Goal: Task Accomplishment & Management: Use online tool/utility

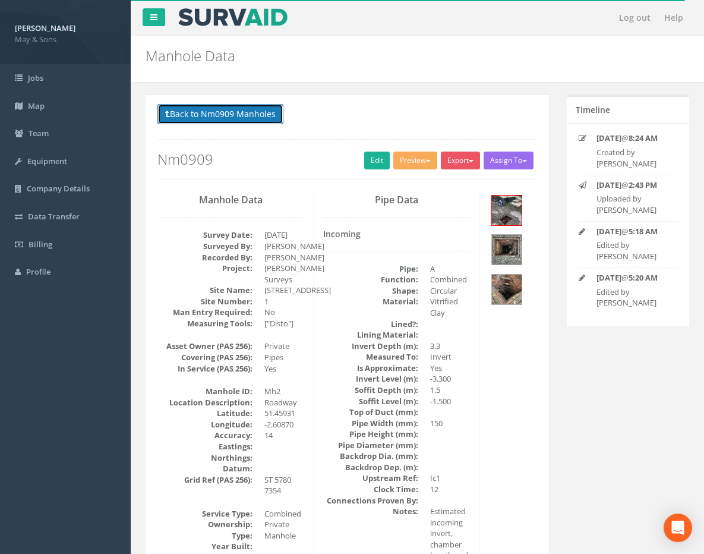
click at [217, 118] on button "Back to Nm0909 Manholes" at bounding box center [220, 114] width 126 height 20
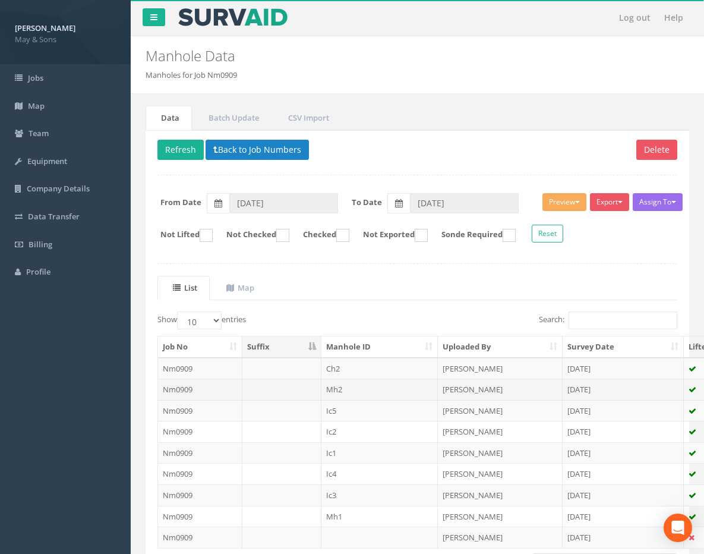
click at [352, 388] on td "Mh2" at bounding box center [379, 388] width 117 height 21
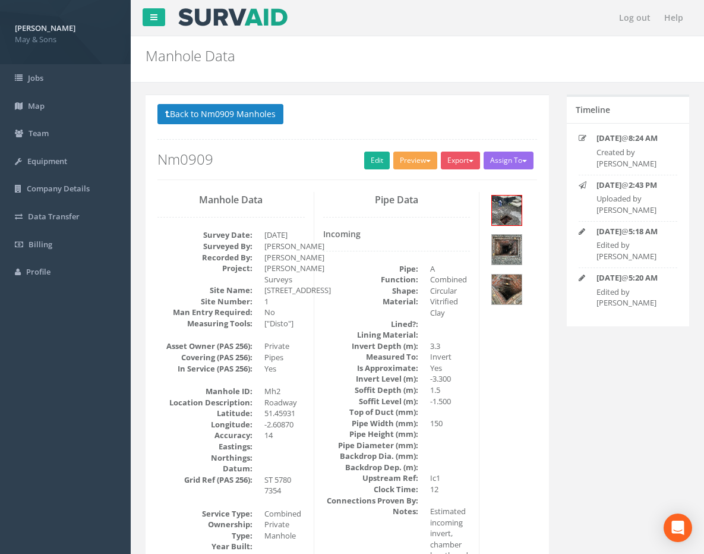
click at [410, 165] on button "Preview" at bounding box center [415, 161] width 44 height 18
click at [356, 120] on p "Back to Nm0909 Manholes Back to Map" at bounding box center [347, 115] width 380 height 23
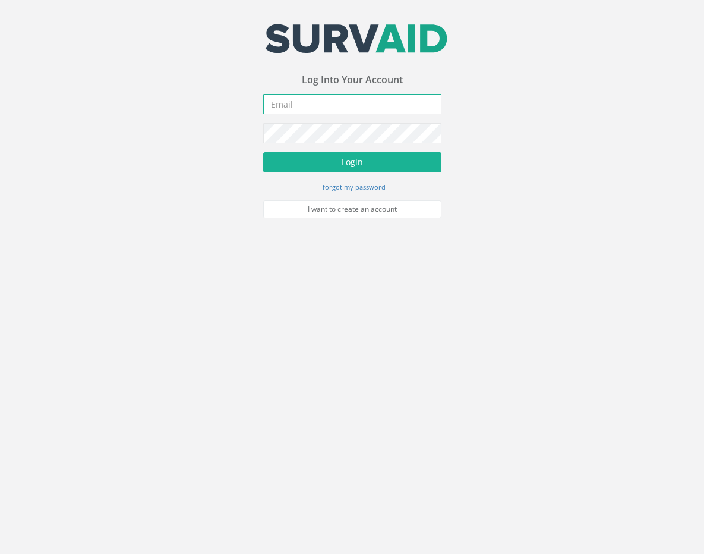
click at [349, 111] on input "email" at bounding box center [352, 104] width 178 height 20
type input "[PERSON_NAME][EMAIL_ADDRESS][PERSON_NAME][DOMAIN_NAME]"
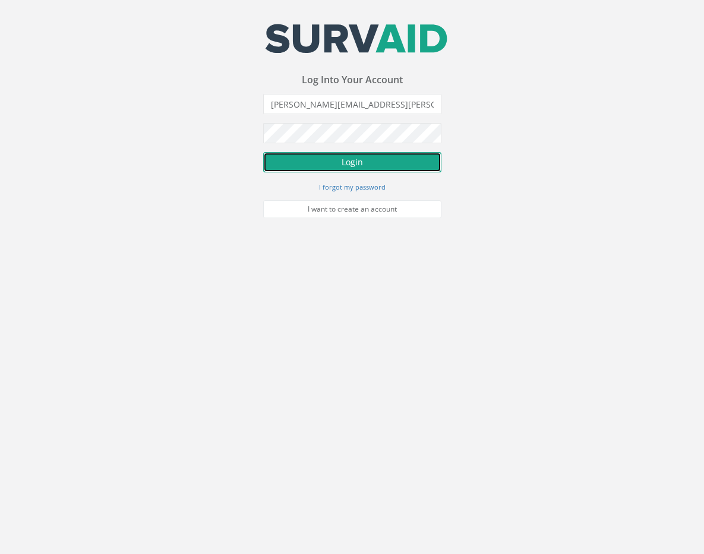
click at [395, 160] on button "Login" at bounding box center [352, 162] width 178 height 20
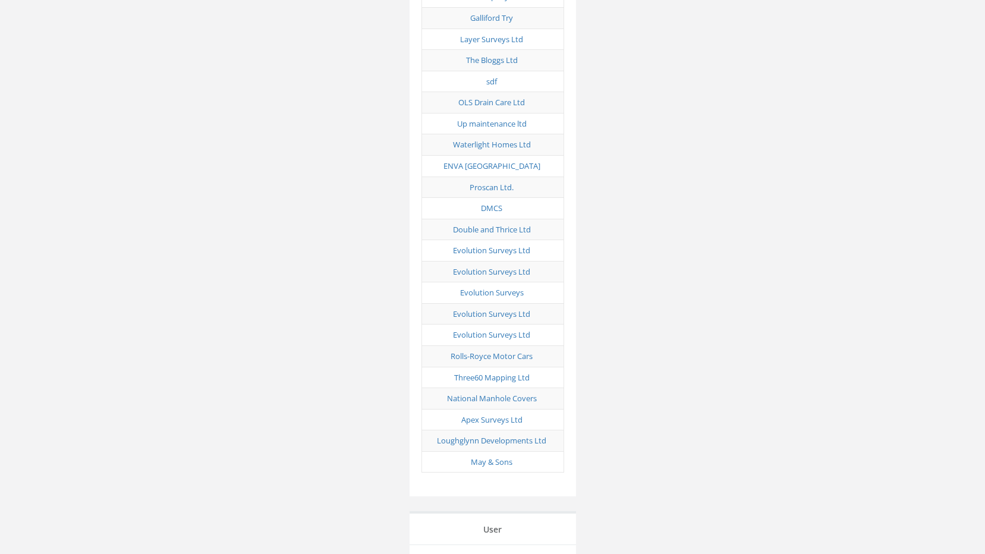
scroll to position [5981, 0]
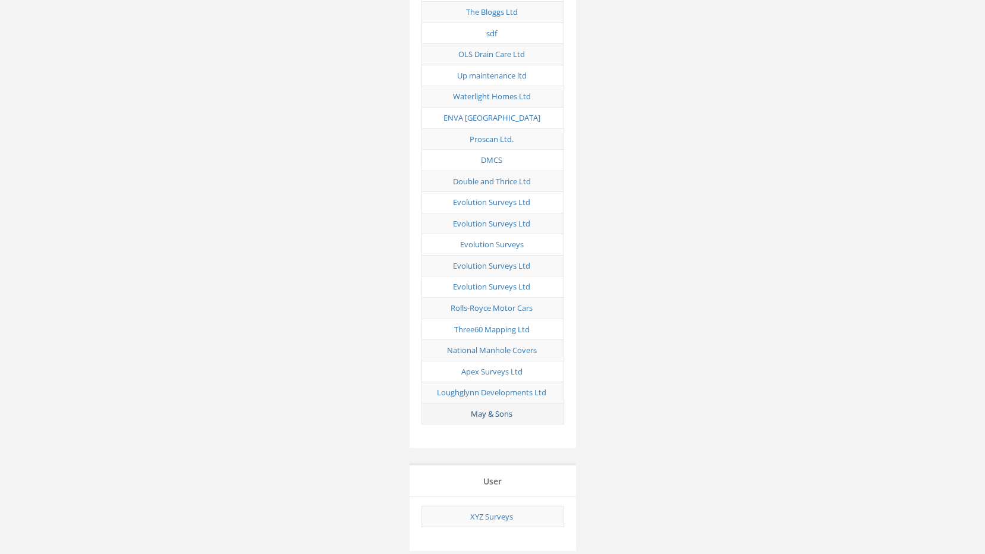
click at [504, 408] on link "May & Sons" at bounding box center [492, 413] width 42 height 11
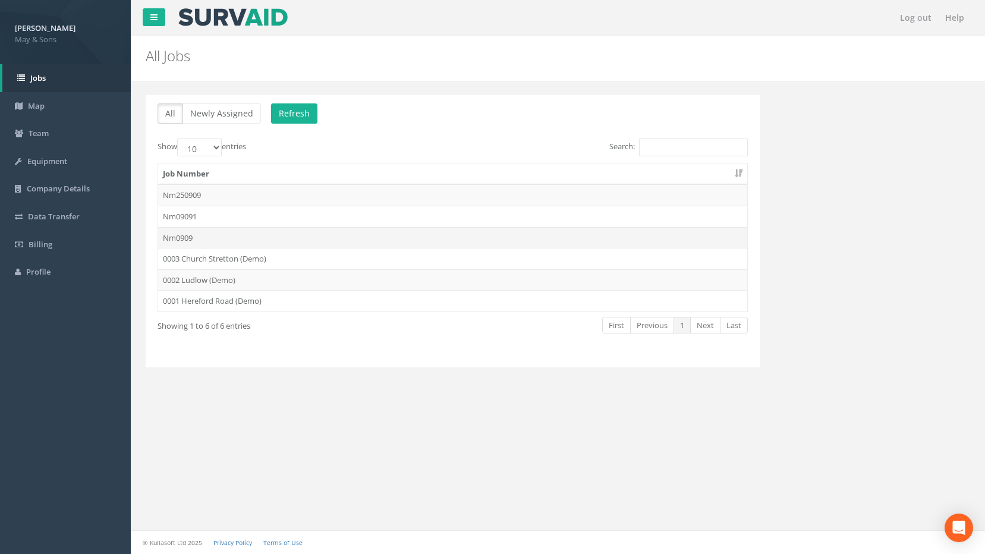
click at [203, 236] on td "Nm0909" at bounding box center [452, 237] width 589 height 21
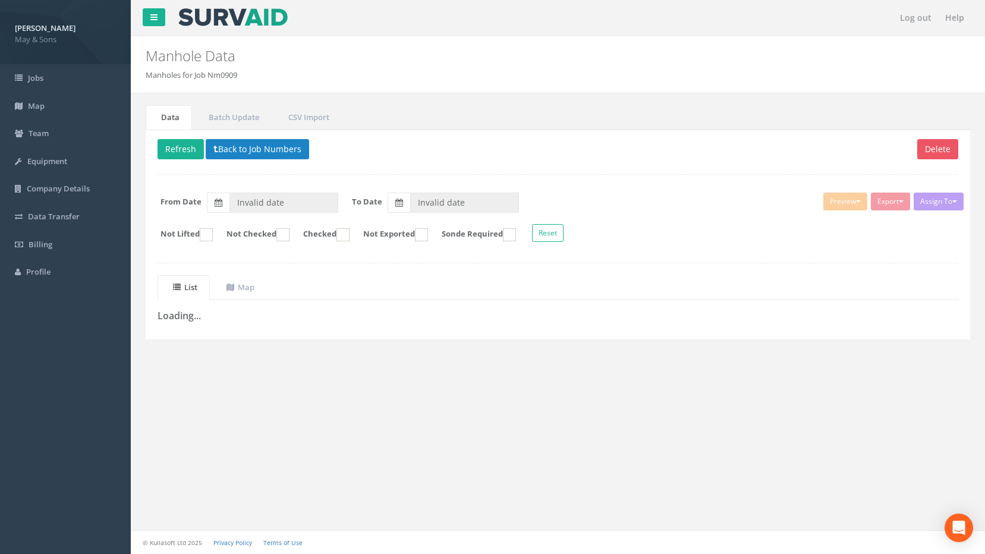
type input "09/09/2025"
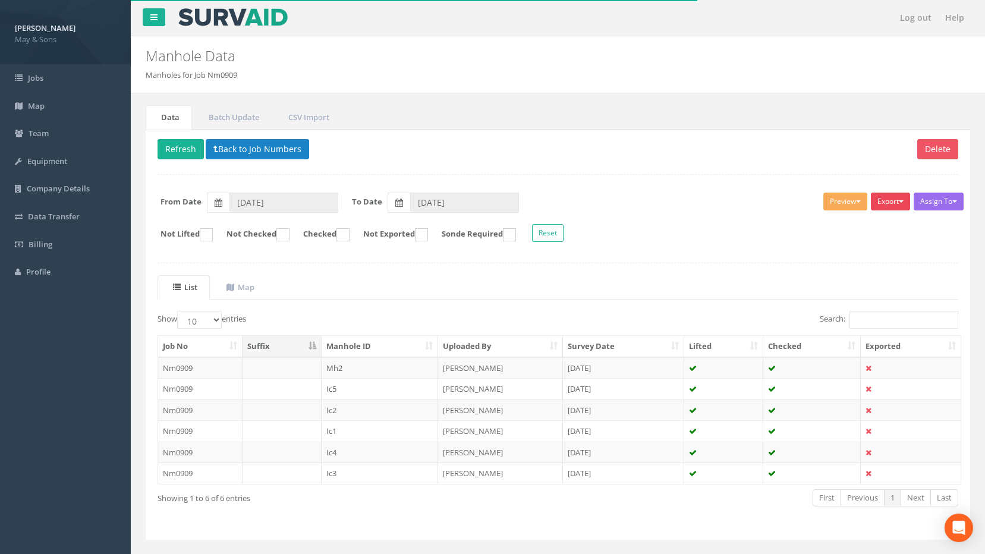
click at [703, 198] on button "Export" at bounding box center [889, 202] width 39 height 18
click at [703, 187] on div "Assign To No Companies Added Export May & Sons Full Manhole Heathrow United Uti…" at bounding box center [558, 219] width 818 height 65
click at [526, 372] on td "[PERSON_NAME]" at bounding box center [500, 367] width 125 height 21
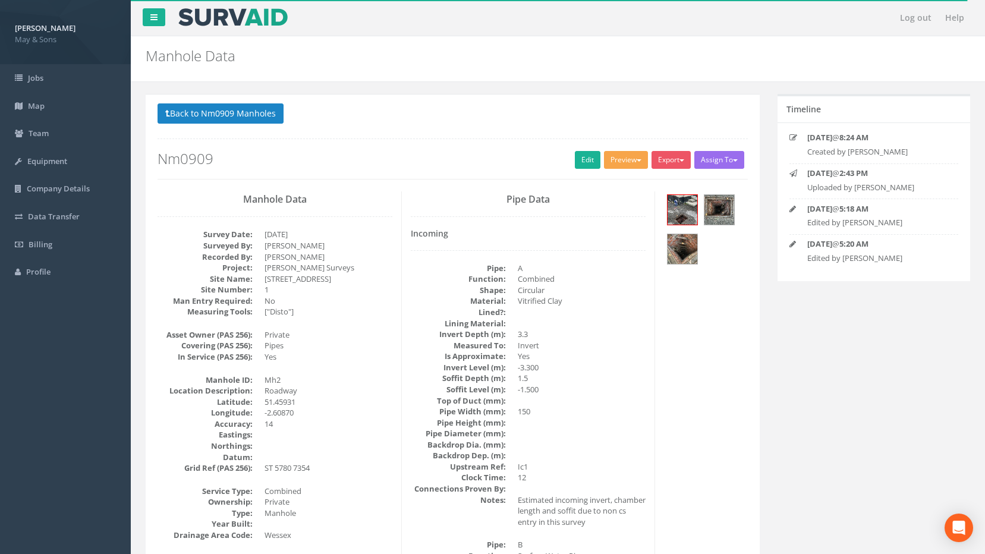
click at [613, 162] on button "Preview" at bounding box center [626, 160] width 44 height 18
click at [600, 182] on link "May & Sons Full Manhole" at bounding box center [595, 184] width 107 height 18
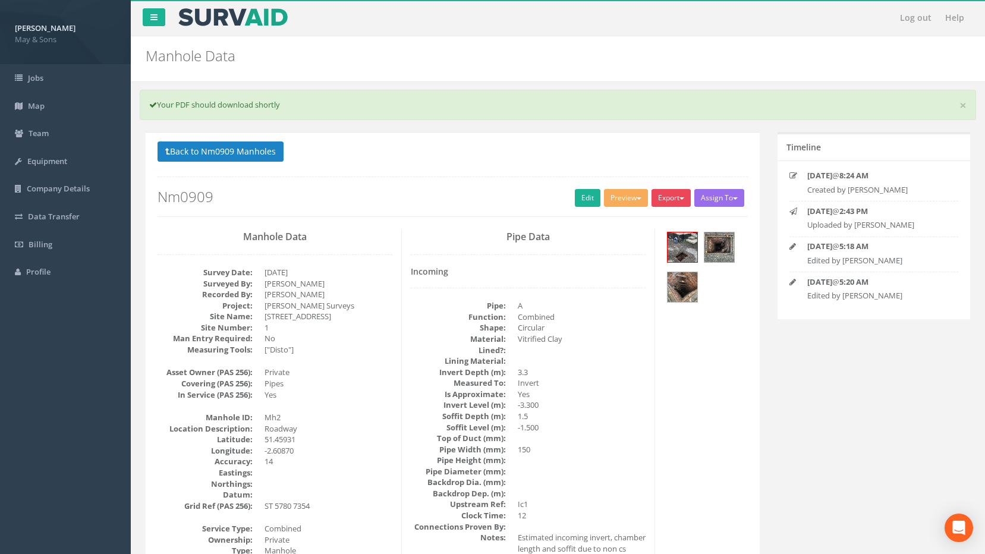
click at [670, 203] on button "Export" at bounding box center [670, 198] width 39 height 18
